Goal: Information Seeking & Learning: Check status

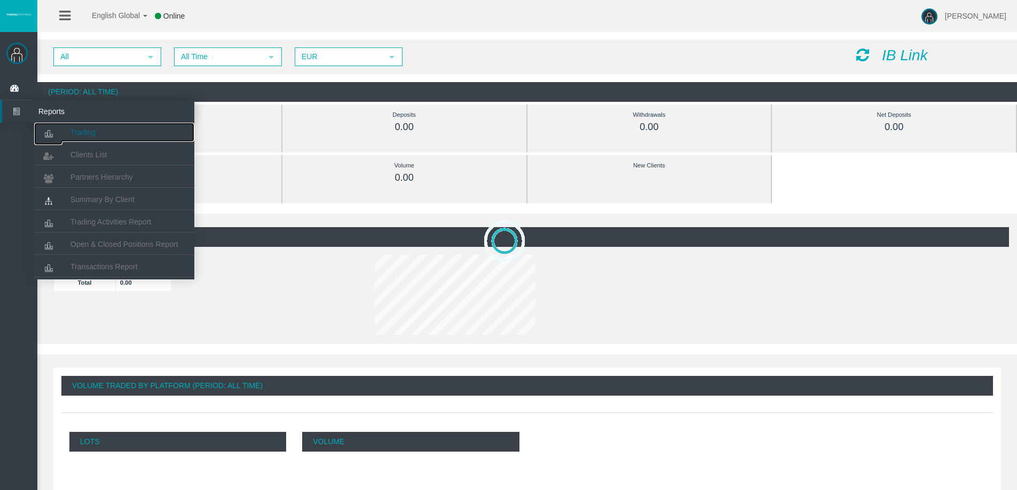
click at [84, 123] on link "Trading" at bounding box center [114, 132] width 160 height 19
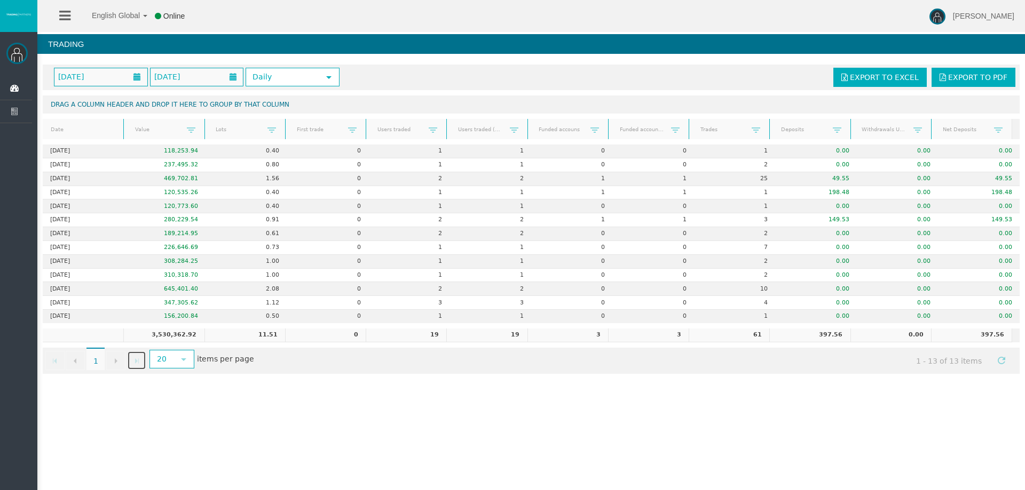
click at [138, 361] on span "Go to the last page" at bounding box center [136, 361] width 9 height 9
click at [124, 361] on link "Go to the next page" at bounding box center [115, 360] width 19 height 19
click at [117, 362] on span "Go to the next page" at bounding box center [116, 361] width 9 height 9
click at [110, 359] on link "Go to the next page" at bounding box center [115, 360] width 19 height 19
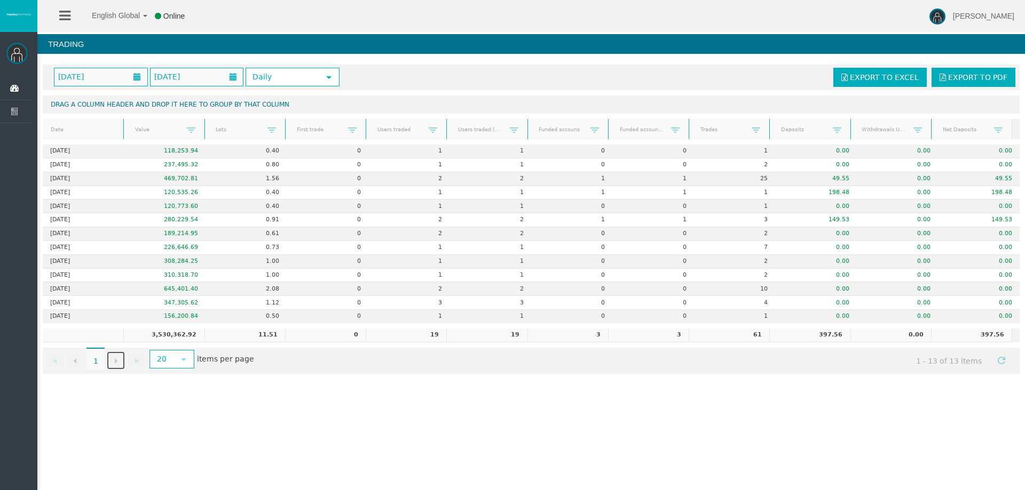
click at [110, 359] on link "Go to the next page" at bounding box center [115, 360] width 19 height 19
click at [94, 362] on span "1" at bounding box center [95, 359] width 18 height 22
click at [85, 360] on div "Go to the first page Go to the previous page 1 1 Go to the next page Go to the …" at bounding box center [531, 361] width 977 height 26
